Goal: Task Accomplishment & Management: Complete application form

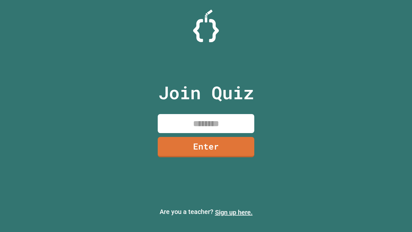
click at [234, 212] on link "Sign up here." at bounding box center [234, 212] width 38 height 8
